Goal: Information Seeking & Learning: Learn about a topic

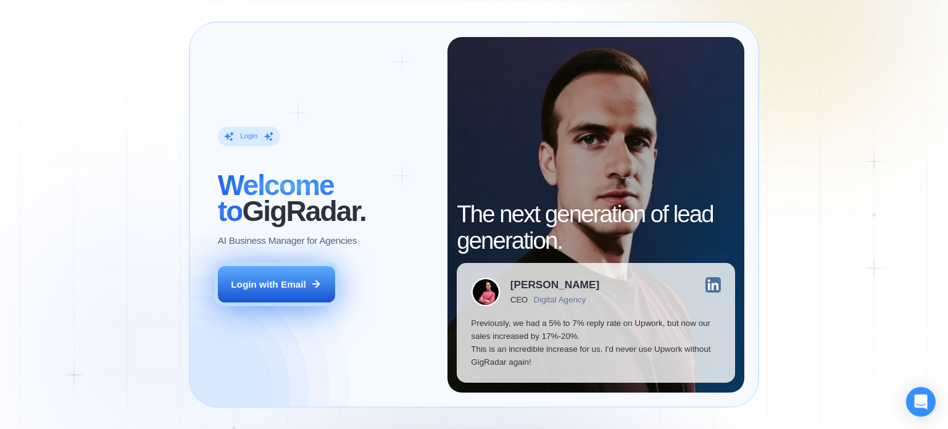
click at [249, 288] on div "Login with Email" at bounding box center [268, 284] width 75 height 13
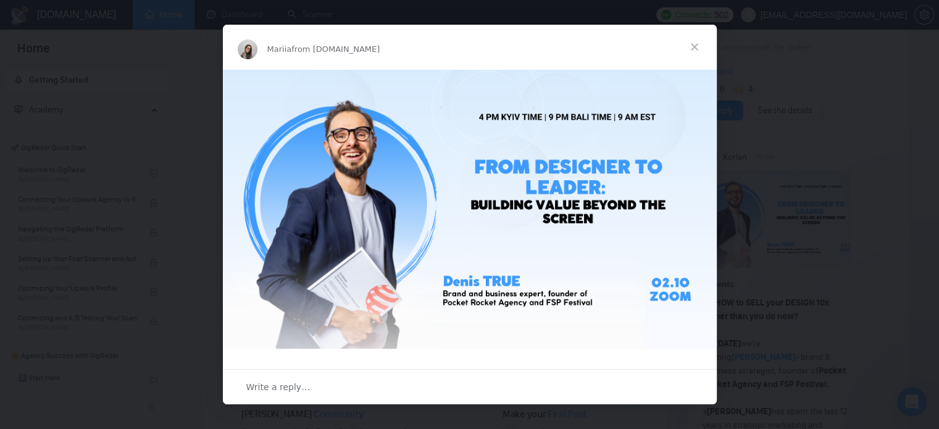
click at [688, 44] on span "Close" at bounding box center [694, 47] width 44 height 44
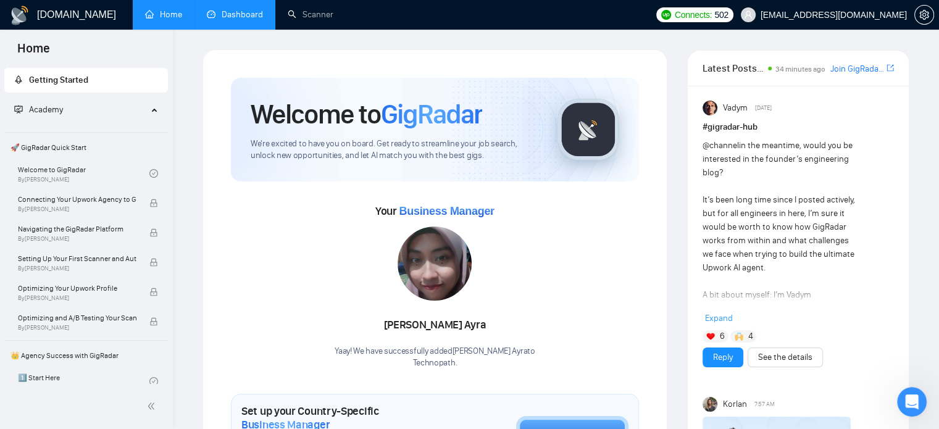
click at [223, 14] on link "Dashboard" at bounding box center [235, 14] width 56 height 10
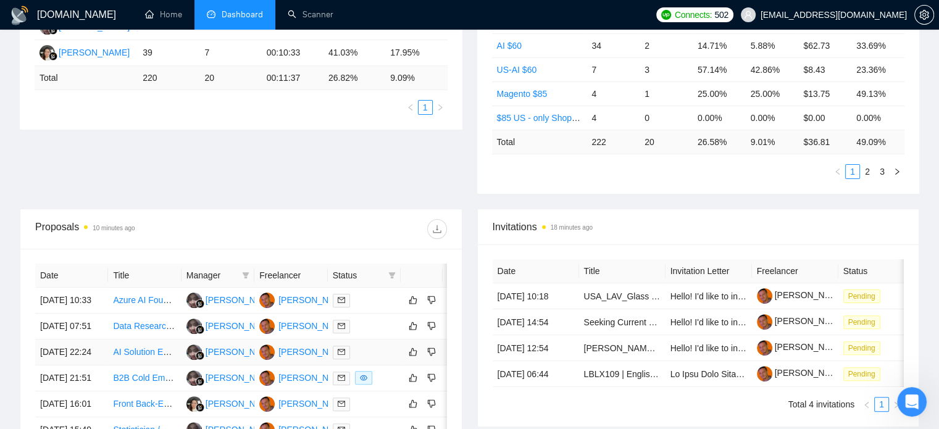
scroll to position [302, 0]
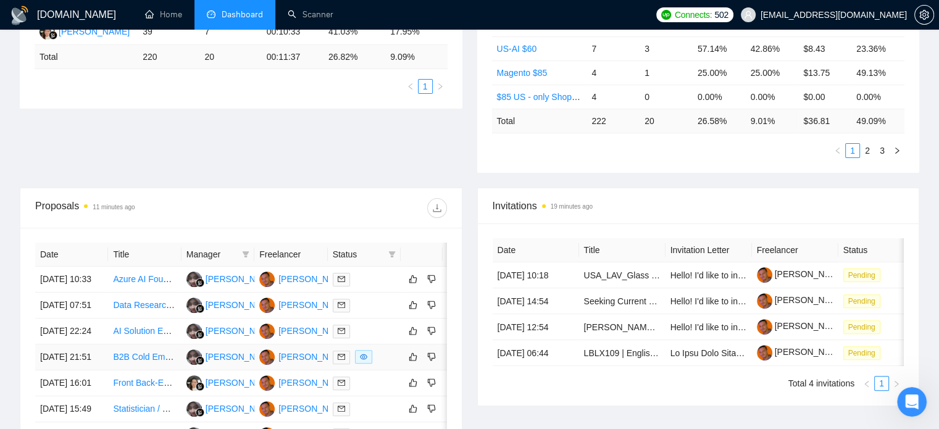
click at [133, 370] on td "B2B Cold Email Copywriter for DTC Shopify Brands" at bounding box center [144, 357] width 73 height 26
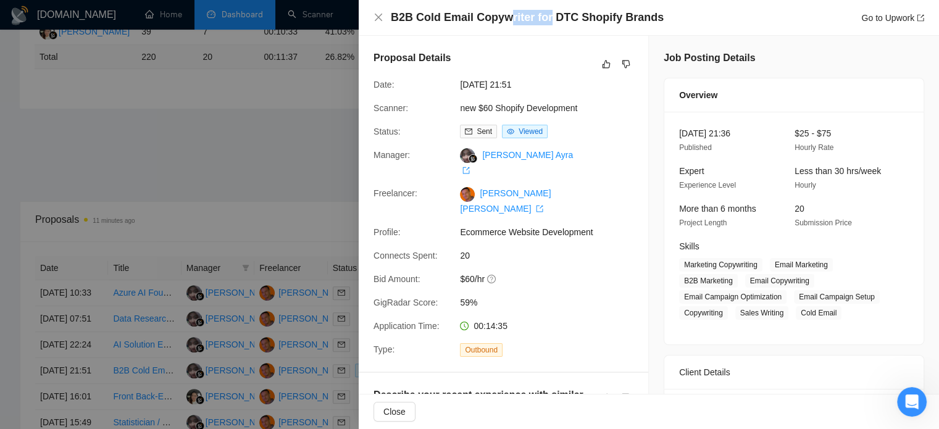
drag, startPoint x: 506, startPoint y: 24, endPoint x: 541, endPoint y: 24, distance: 35.8
click at [541, 24] on h4 "B2B Cold Email Copywriter for DTC Shopify Brands" at bounding box center [527, 17] width 273 height 15
click at [694, 23] on div "B2B Cold Email Copywriter for DTC Shopify Brands Go to Upwork" at bounding box center [657, 17] width 533 height 15
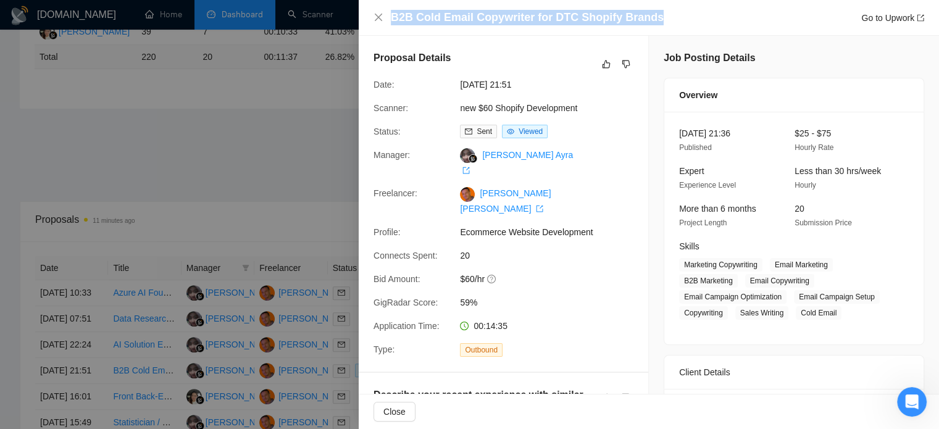
drag, startPoint x: 665, startPoint y: 15, endPoint x: 377, endPoint y: 26, distance: 287.9
click at [377, 26] on div "B2B Cold Email Copywriter for DTC Shopify Brands Go to Upwork" at bounding box center [649, 18] width 580 height 36
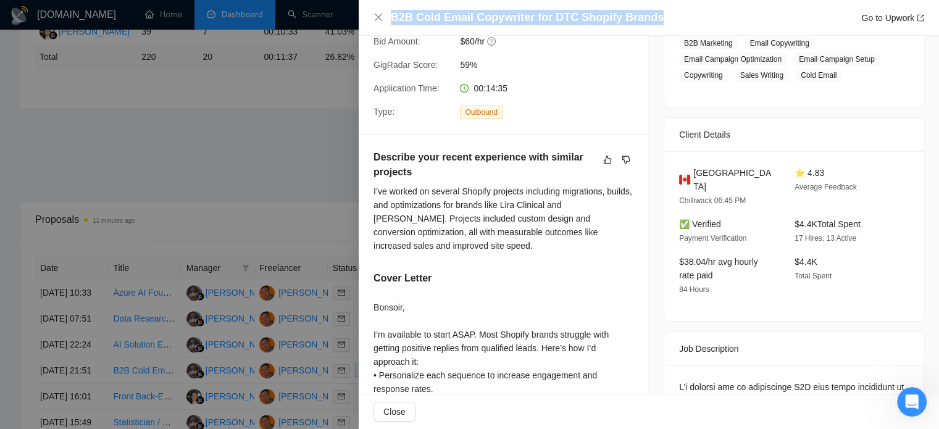
scroll to position [247, 0]
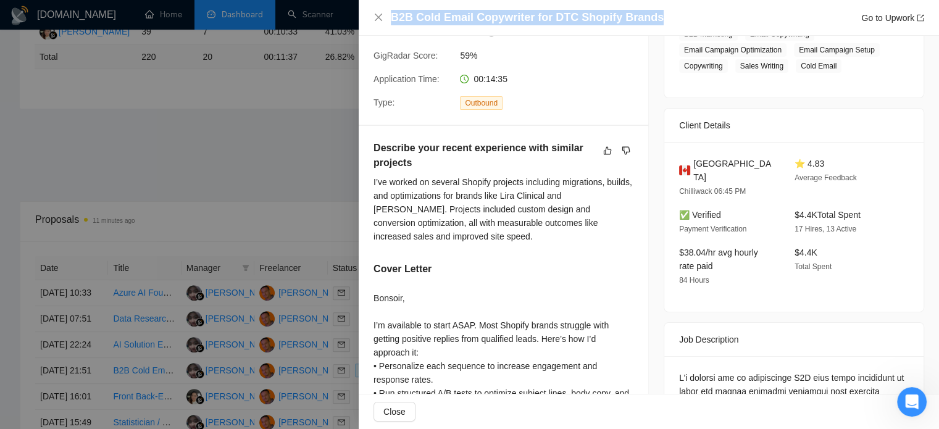
click at [579, 179] on div "I’ve worked on several Shopify projects including migrations, builds, and optim…" at bounding box center [503, 209] width 260 height 68
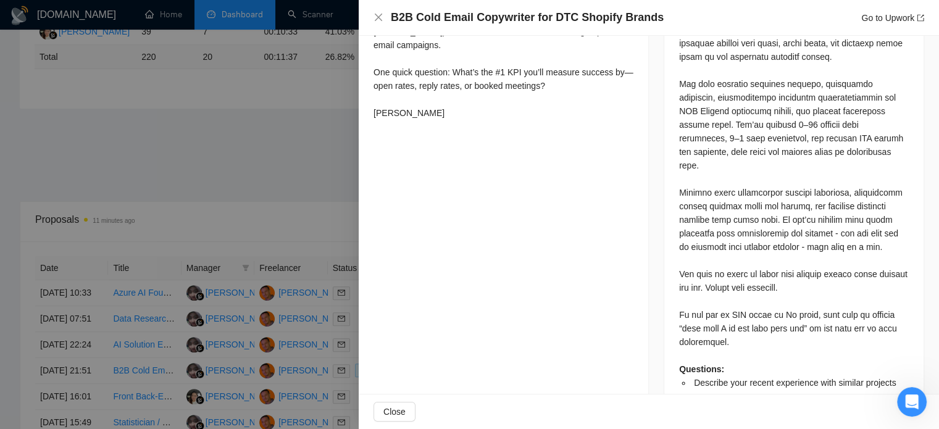
scroll to position [684, 0]
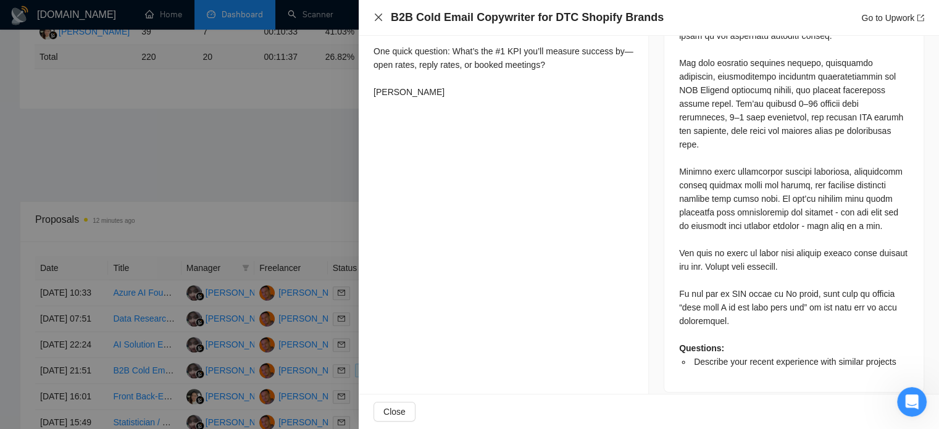
click at [383, 17] on div "B2B Cold Email Copywriter for DTC Shopify Brands Go to Upwork" at bounding box center [648, 17] width 551 height 15
click at [382, 16] on icon "close" at bounding box center [378, 17] width 10 height 10
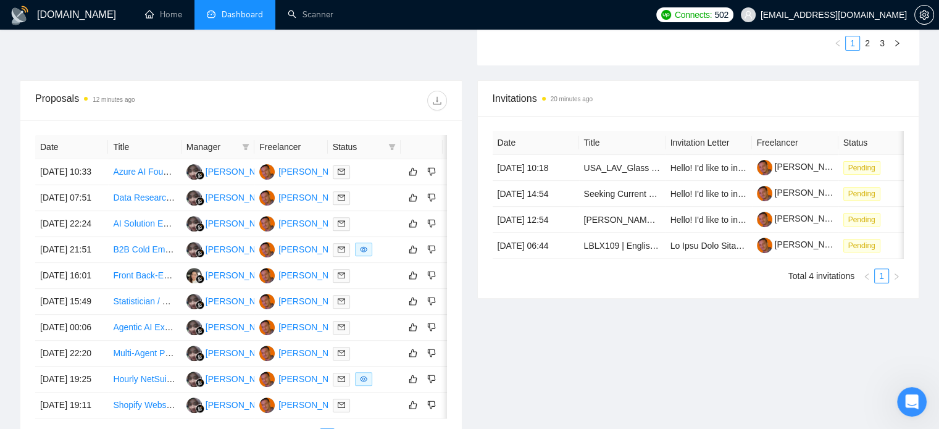
scroll to position [426, 0]
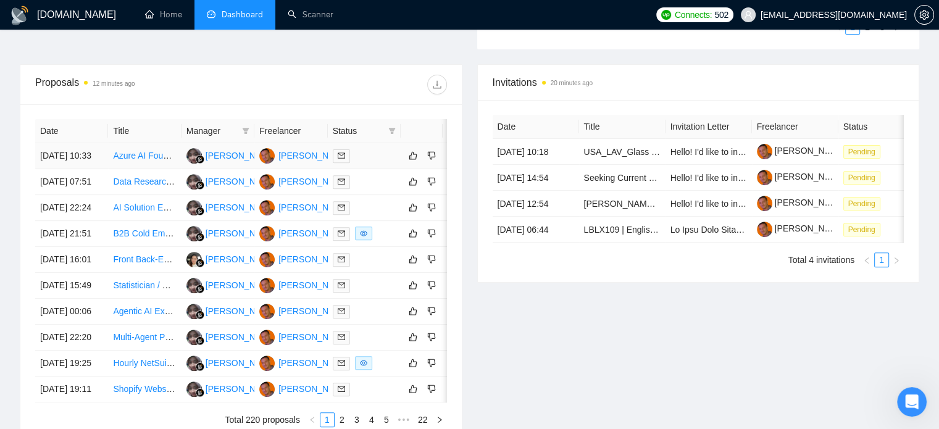
click at [152, 160] on link "Azure AI Foundry Assistant Development with BLOB Container" at bounding box center [233, 156] width 240 height 10
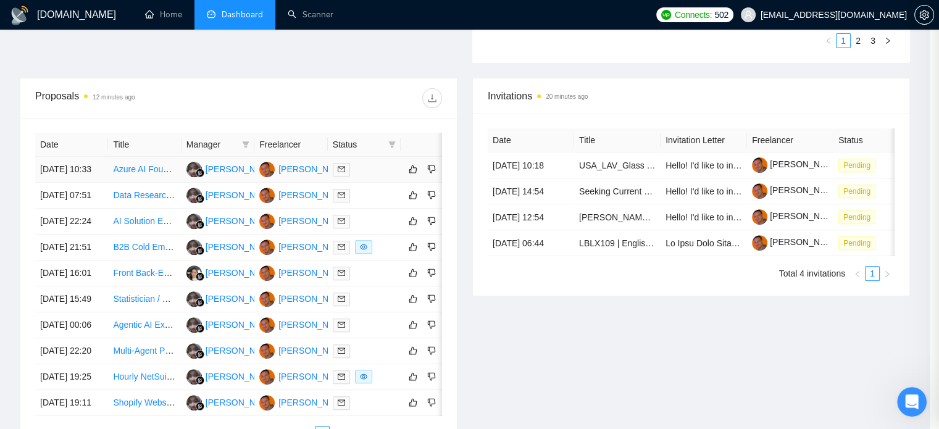
scroll to position [288, 0]
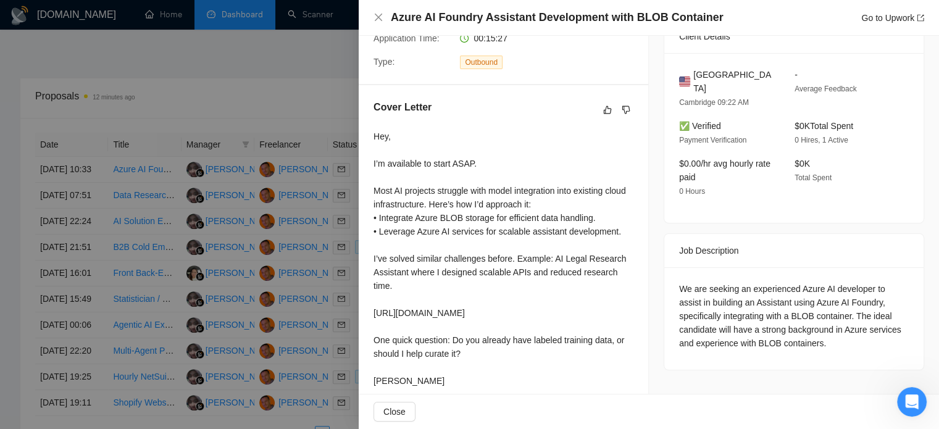
click at [241, 54] on div at bounding box center [469, 214] width 939 height 429
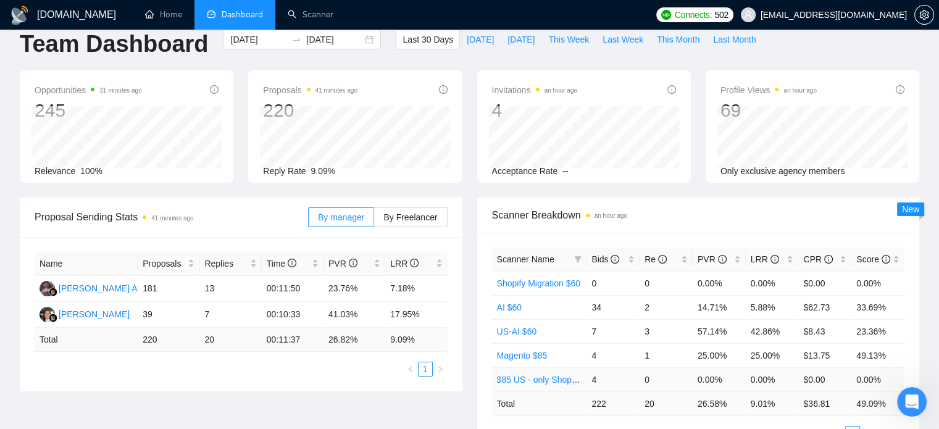
scroll to position [0, 0]
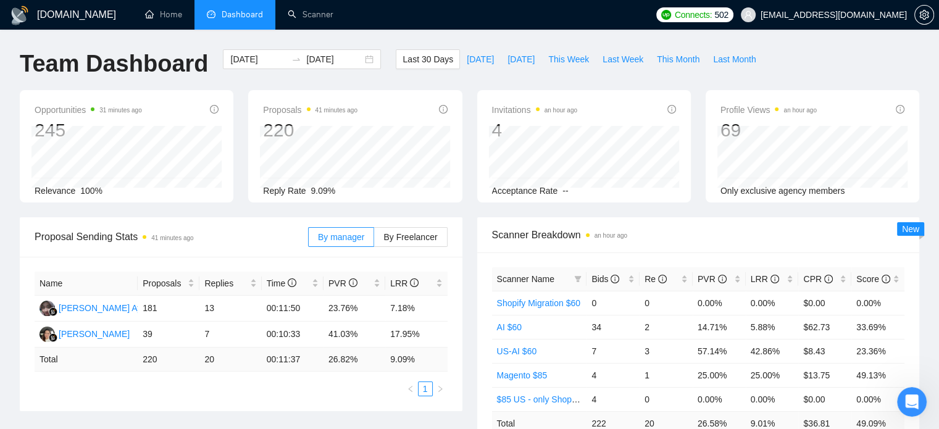
click at [127, 122] on div "245" at bounding box center [88, 130] width 107 height 23
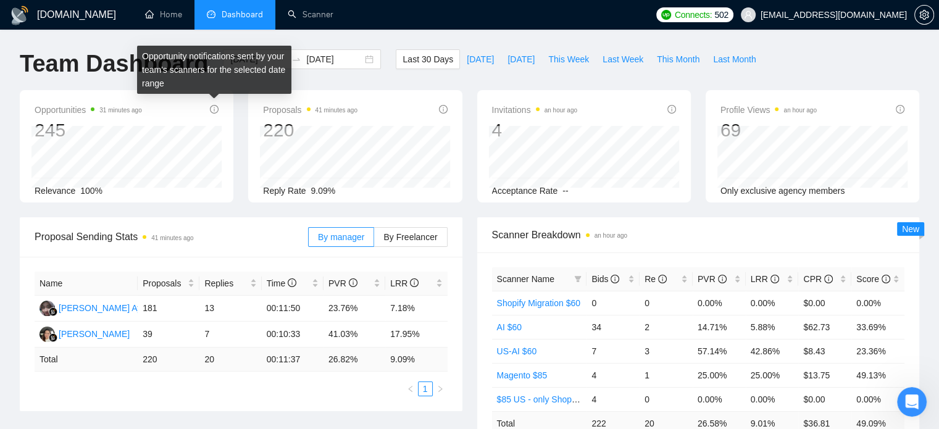
click at [215, 110] on icon "info-circle" at bounding box center [214, 109] width 9 height 9
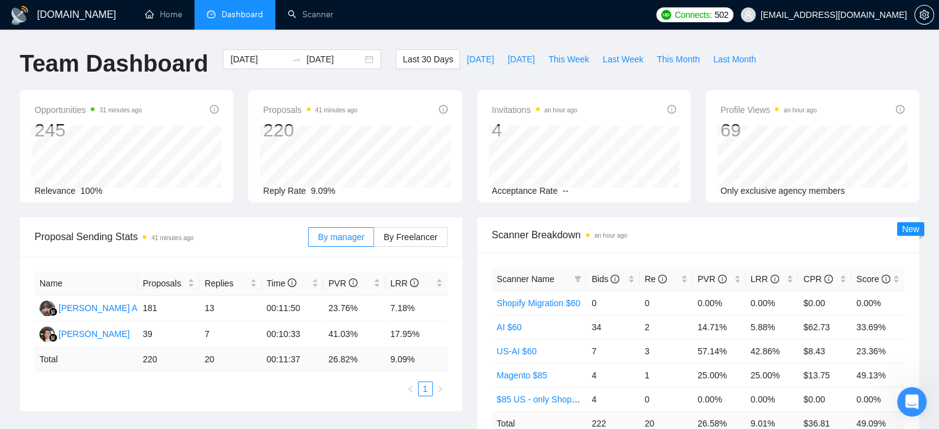
click at [146, 194] on div "Relevance 100%" at bounding box center [127, 191] width 184 height 14
click at [53, 112] on span "Opportunities 31 minutes ago" at bounding box center [88, 109] width 107 height 15
click at [48, 194] on span "Relevance" at bounding box center [55, 191] width 41 height 10
click at [325, 20] on link "Scanner" at bounding box center [311, 14] width 46 height 10
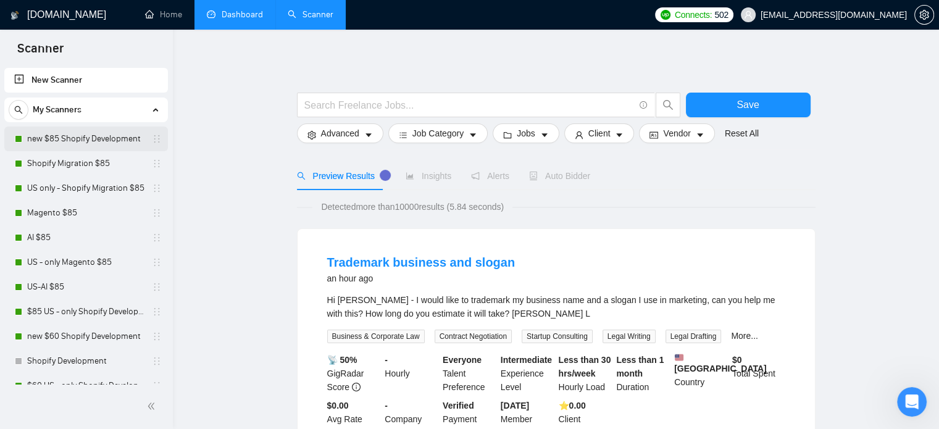
click at [109, 138] on link "new $85 Shopify Development" at bounding box center [85, 139] width 117 height 25
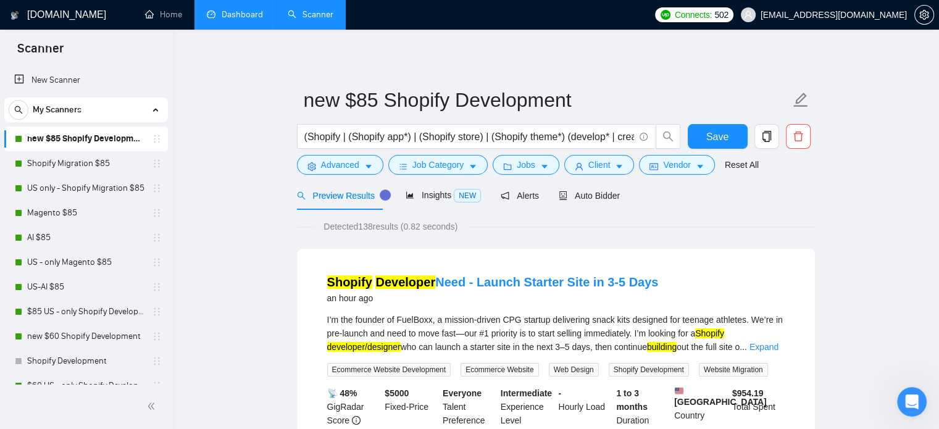
click at [220, 9] on link "Dashboard" at bounding box center [235, 14] width 56 height 10
